Goal: Transaction & Acquisition: Purchase product/service

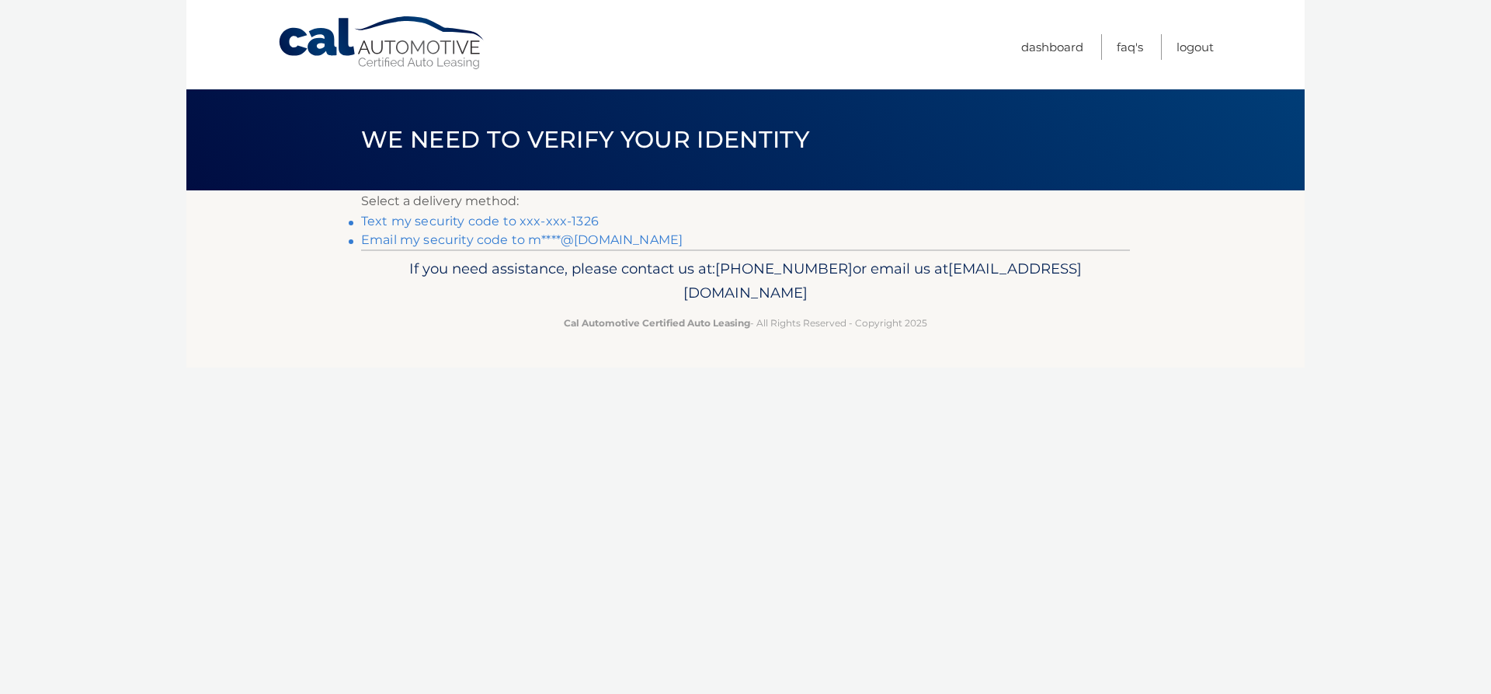
click at [498, 218] on link "Text my security code to xxx-xxx-1326" at bounding box center [480, 221] width 238 height 15
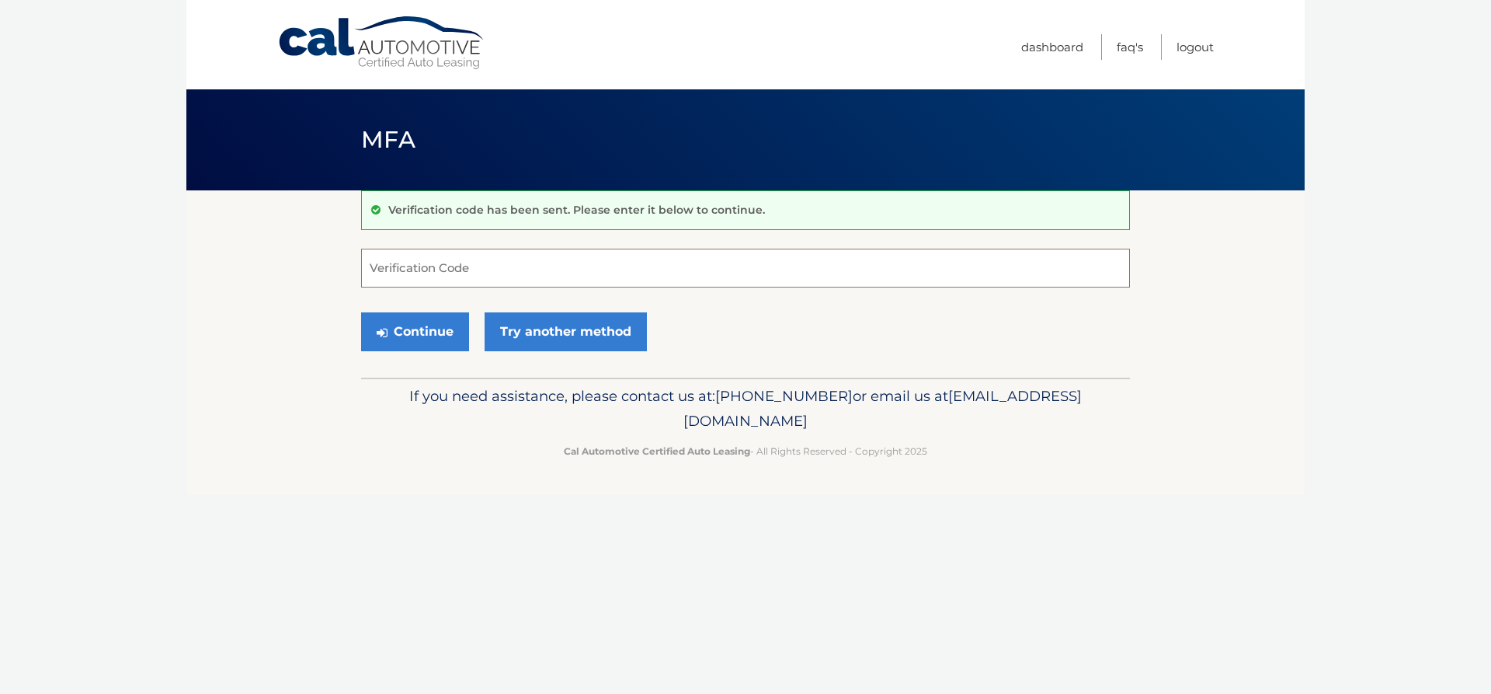
click at [551, 269] on input "Verification Code" at bounding box center [745, 268] width 769 height 39
type input "446942"
click at [444, 325] on button "Continue" at bounding box center [415, 331] width 108 height 39
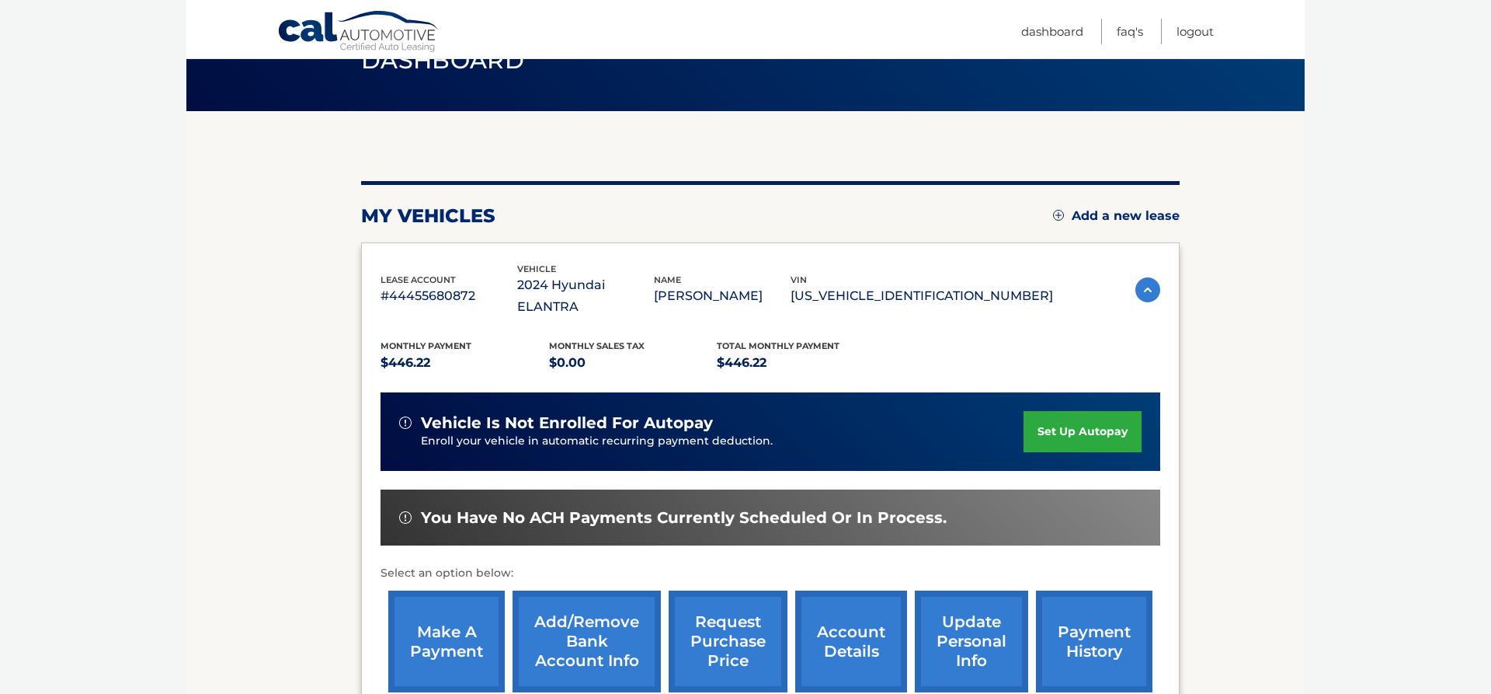
scroll to position [158, 0]
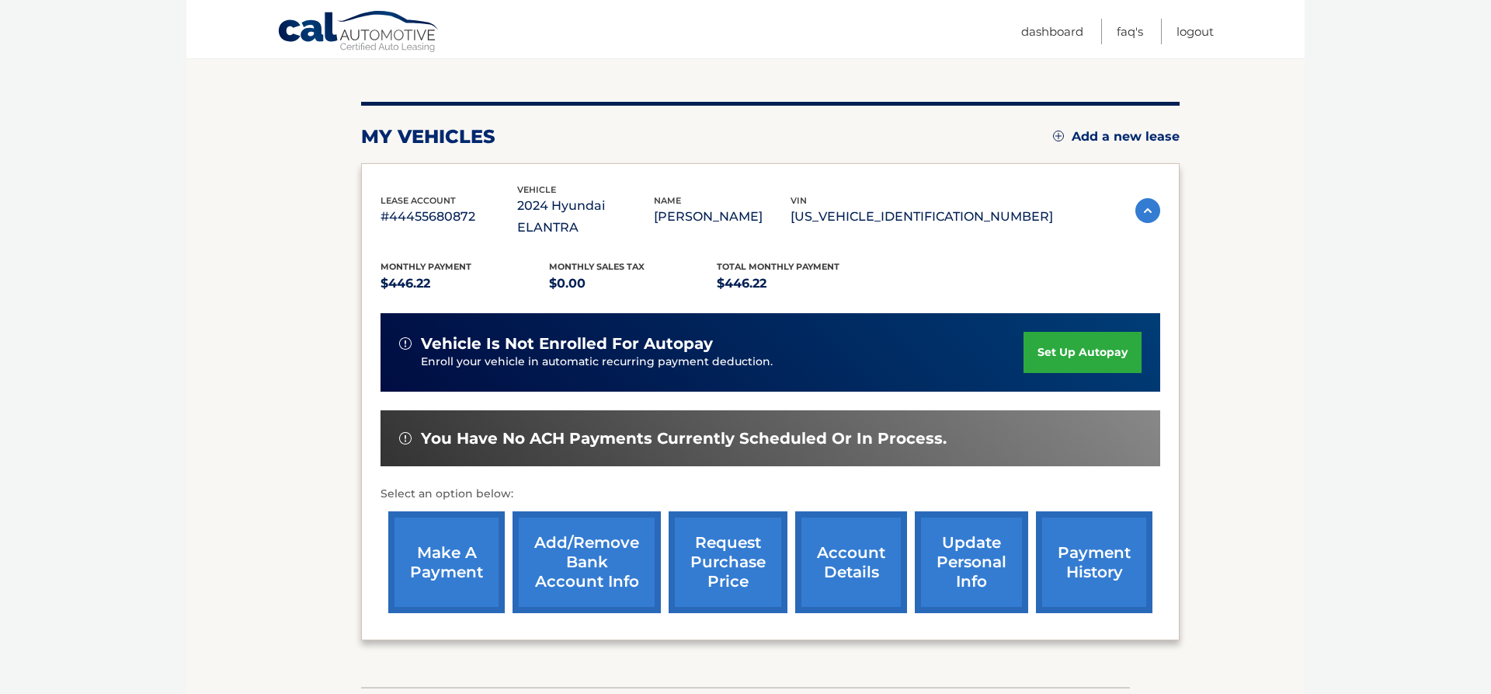
click at [432, 555] on link "make a payment" at bounding box center [446, 562] width 117 height 102
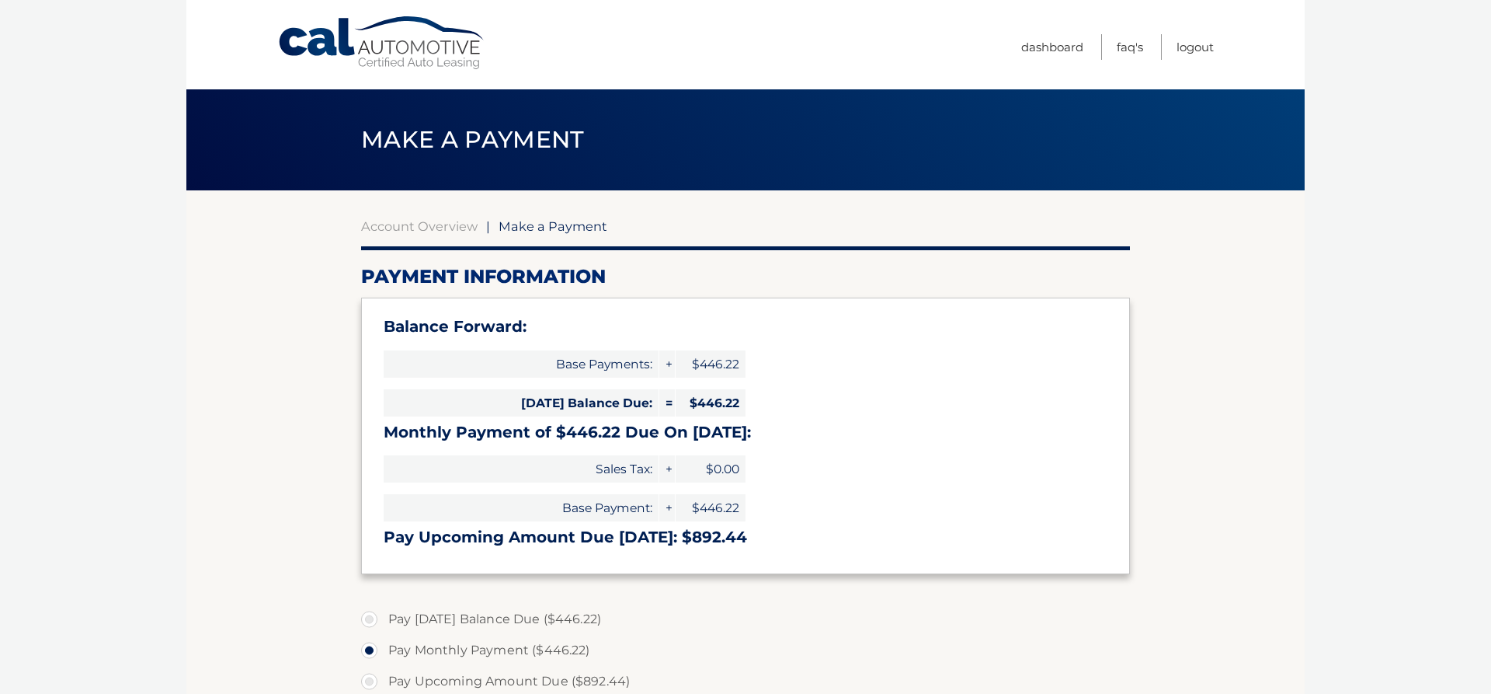
select select "ZjBiM2U0NzAtYjE5Zi00OTgzLWFhZGItNmJlMzBhYTgwNjNj"
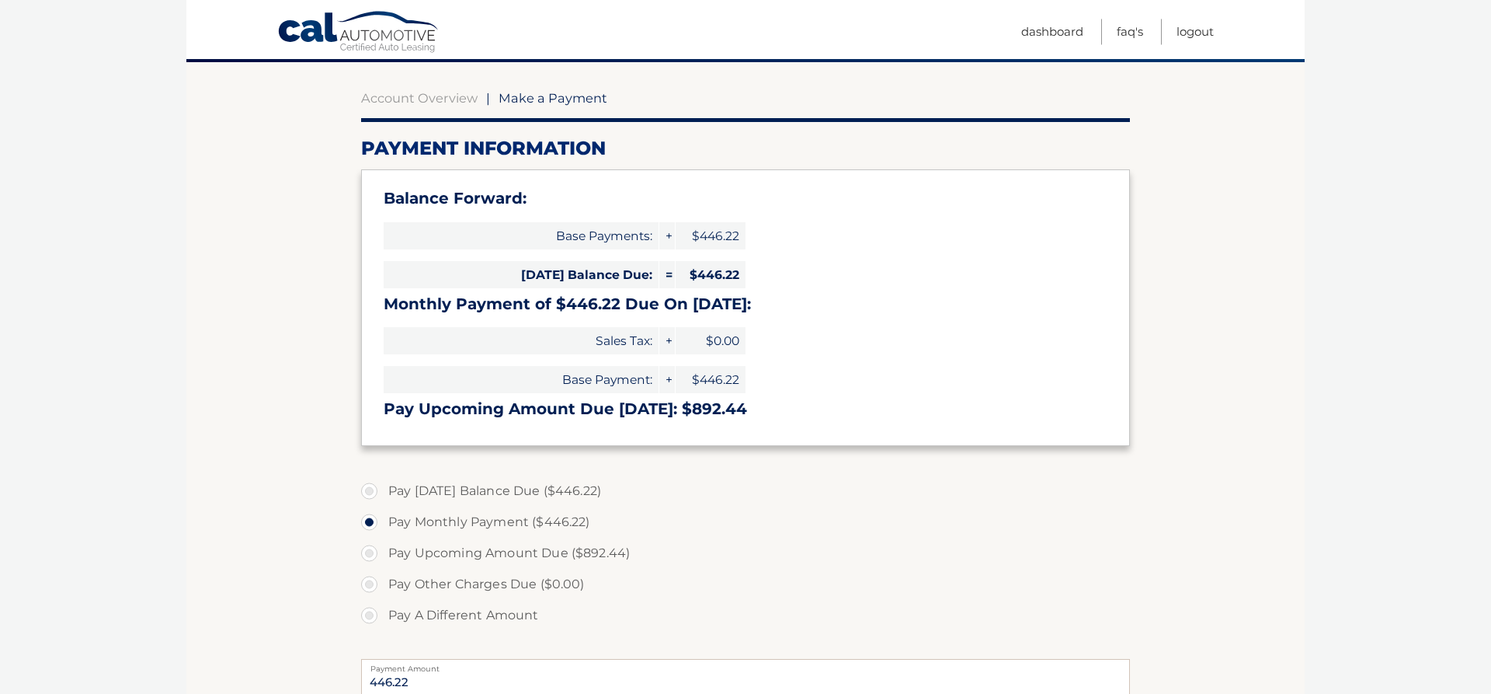
scroll to position [158, 0]
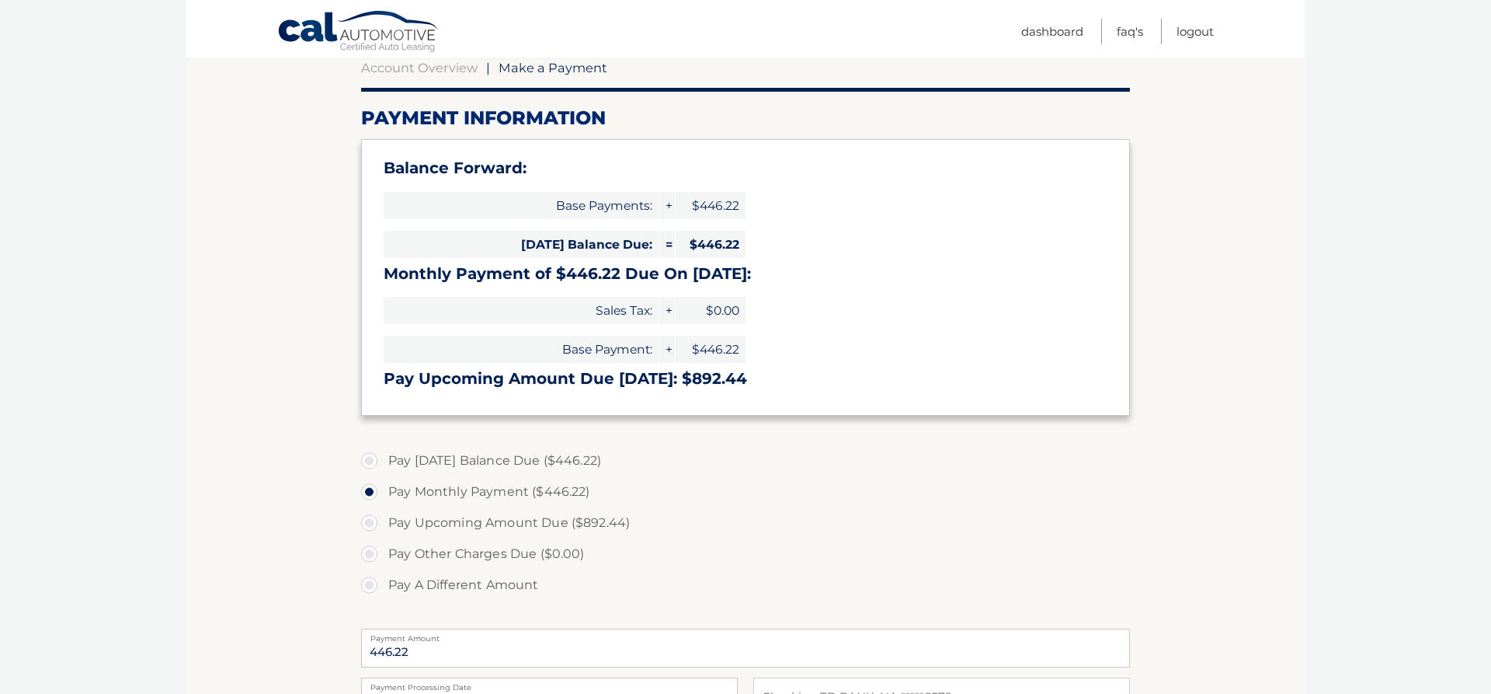
click at [472, 497] on label "Pay Monthly Payment ($446.22)" at bounding box center [745, 491] width 769 height 31
click at [383, 497] on input "Pay Monthly Payment ($446.22)" at bounding box center [375, 488] width 16 height 25
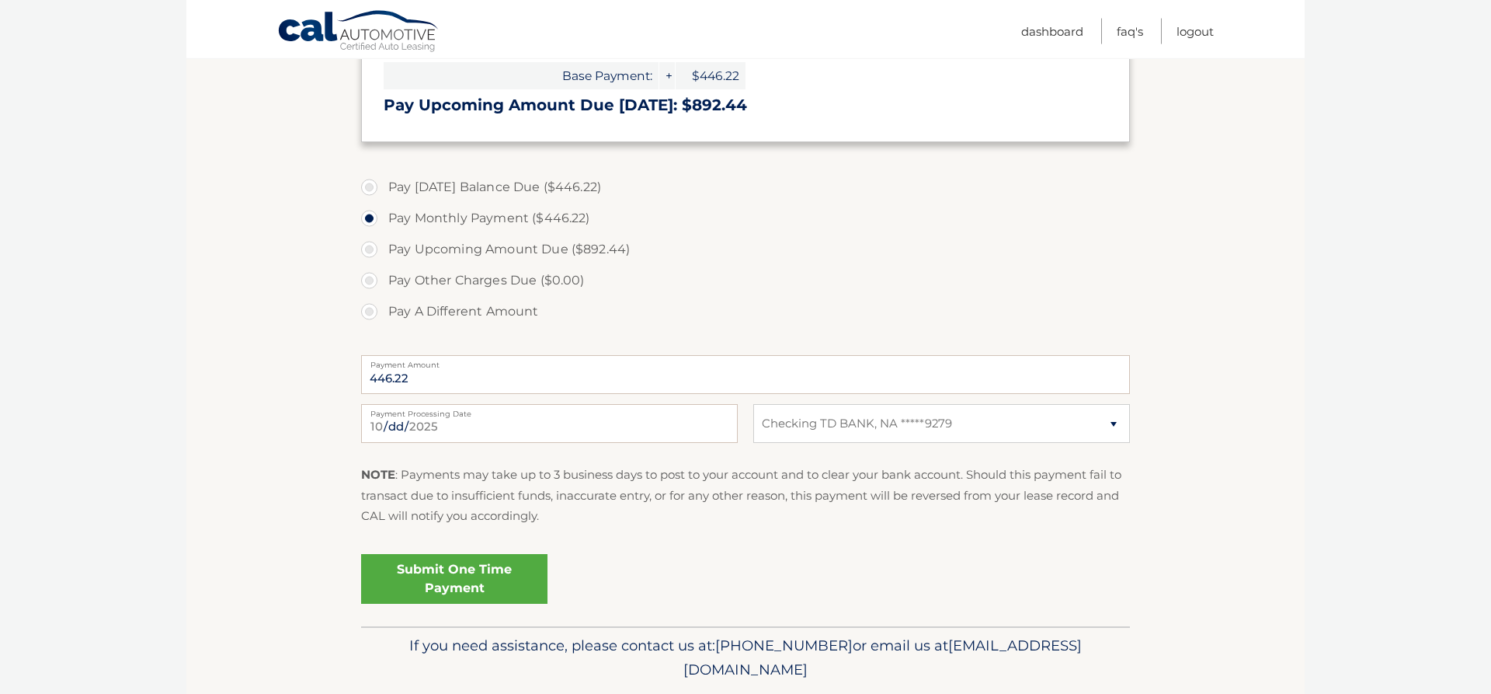
scroll to position [475, 0]
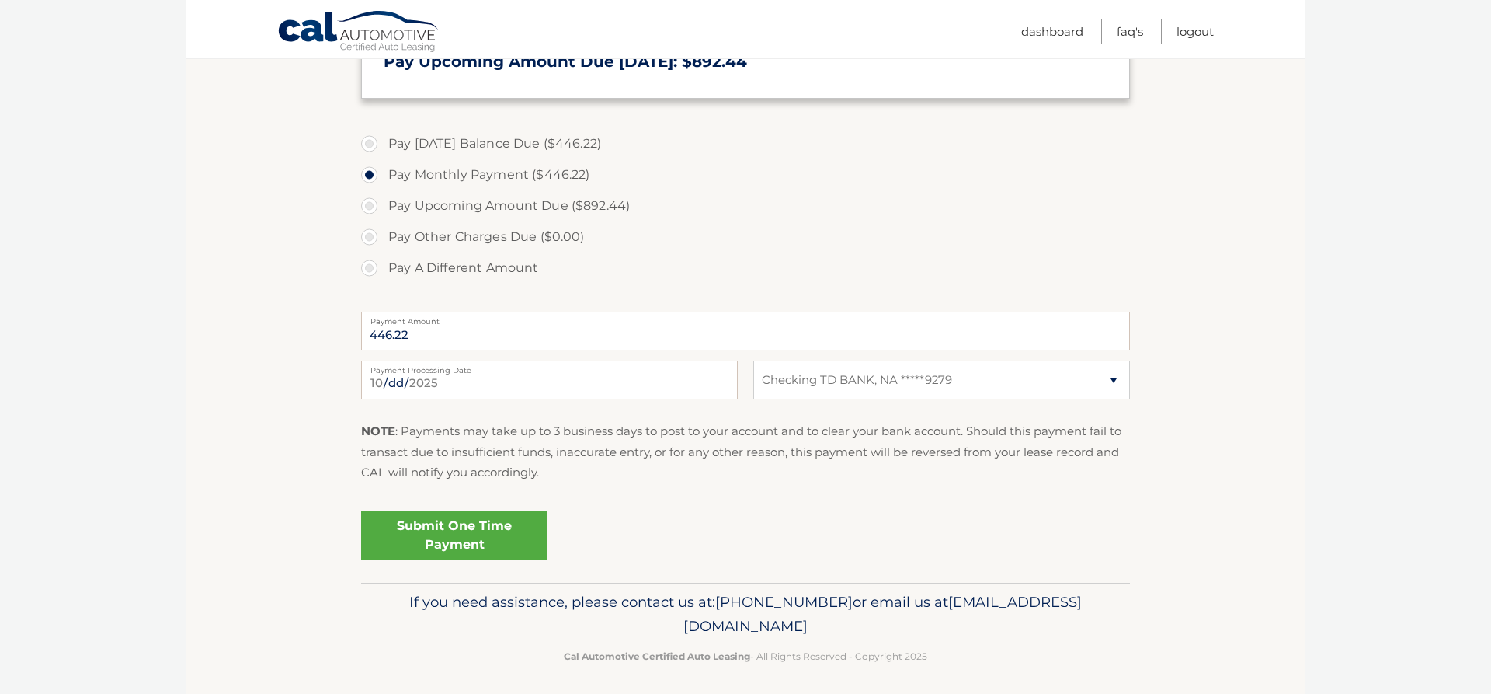
click at [482, 531] on link "Submit One Time Payment" at bounding box center [454, 535] width 186 height 50
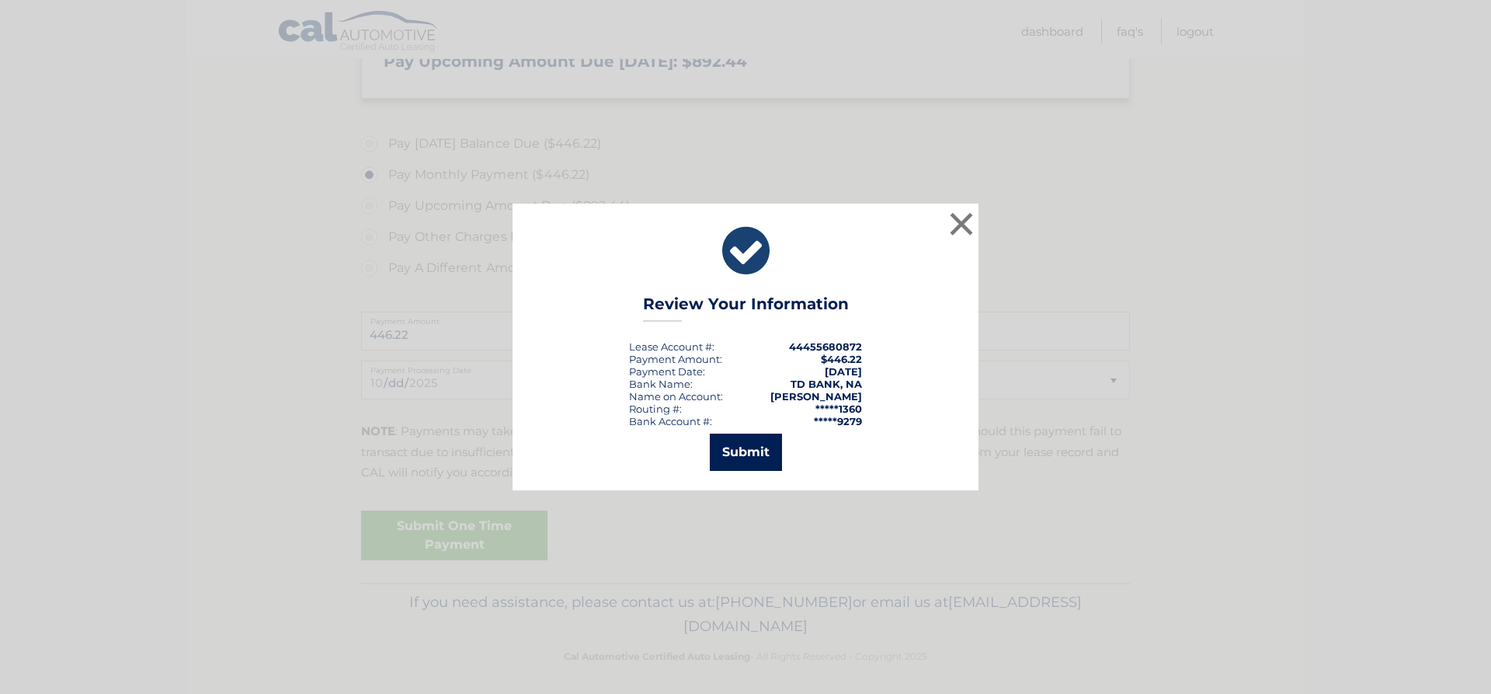
click at [742, 448] on button "Submit" at bounding box center [746, 451] width 72 height 37
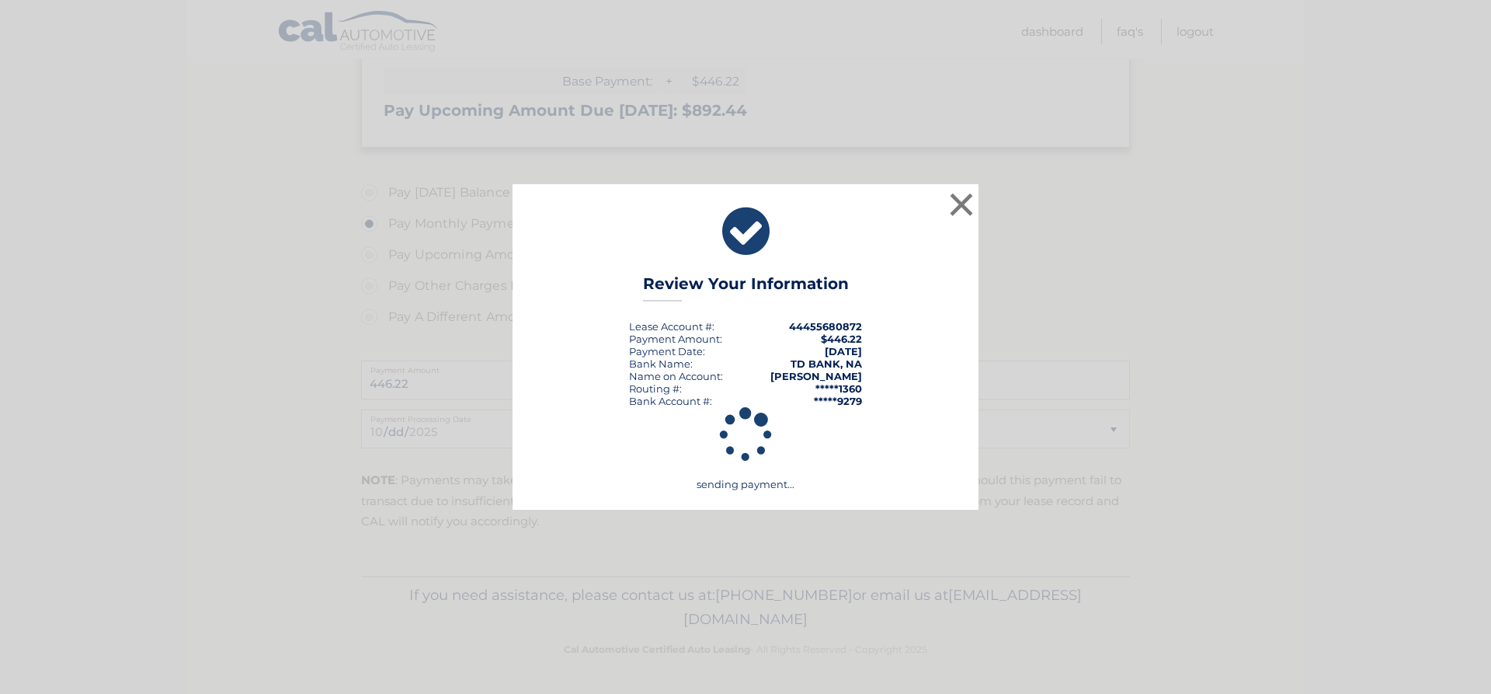
scroll to position [426, 0]
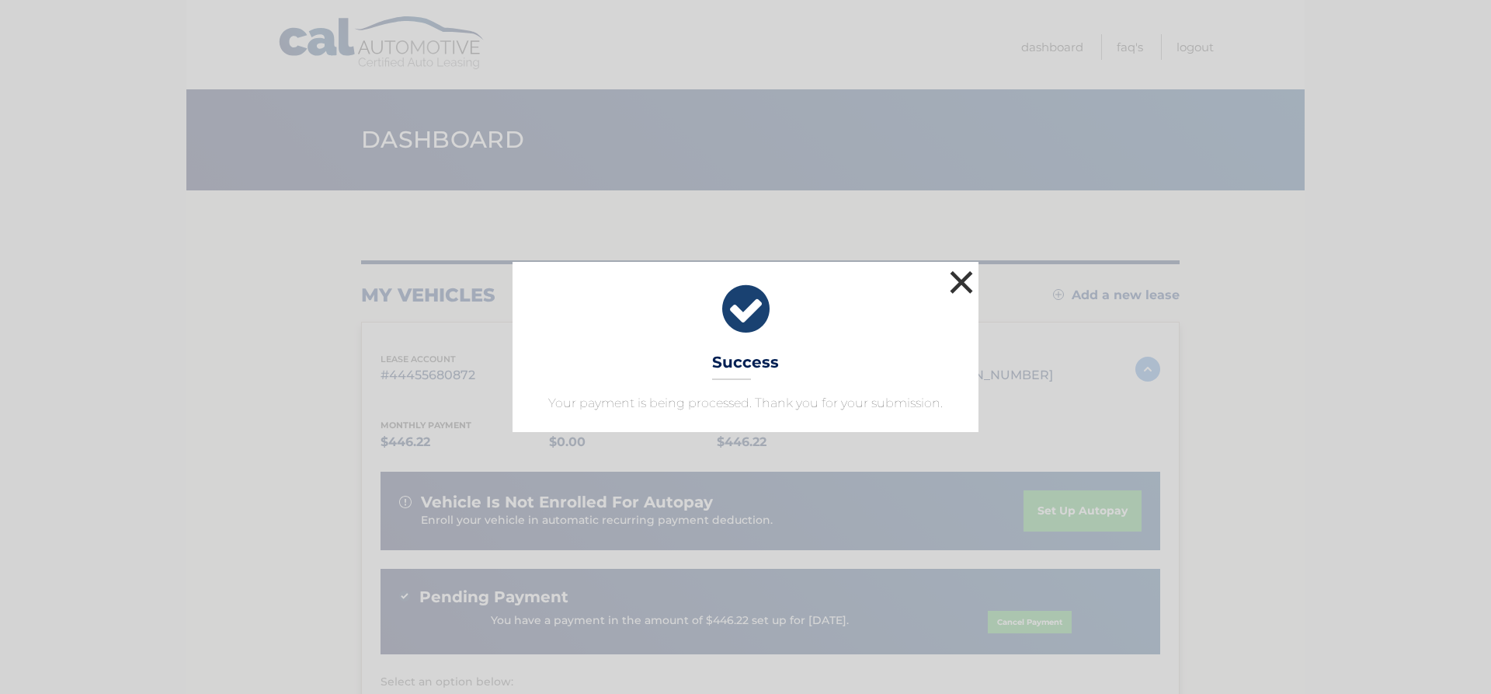
click at [962, 281] on button "×" at bounding box center [961, 281] width 31 height 31
